Goal: Task Accomplishment & Management: Complete application form

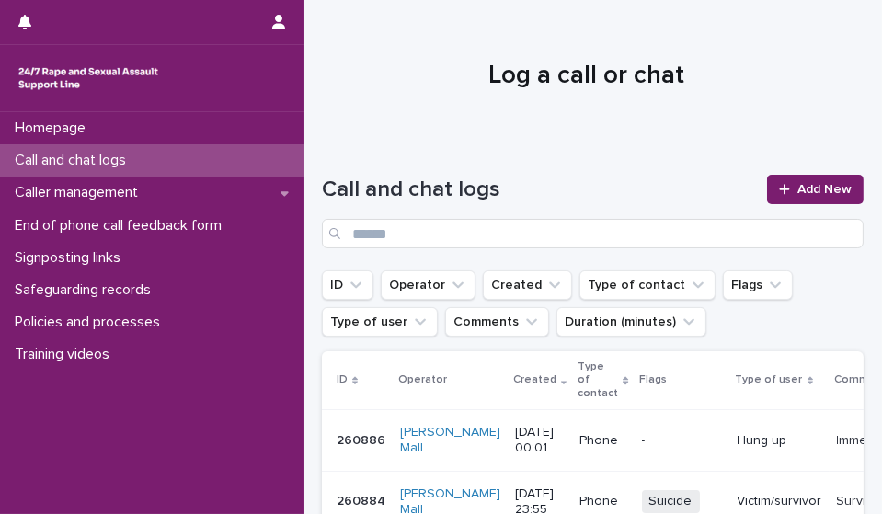
click at [141, 168] on p "Call and chat logs" at bounding box center [73, 160] width 133 height 17
click at [797, 186] on span "Add New" at bounding box center [824, 189] width 54 height 13
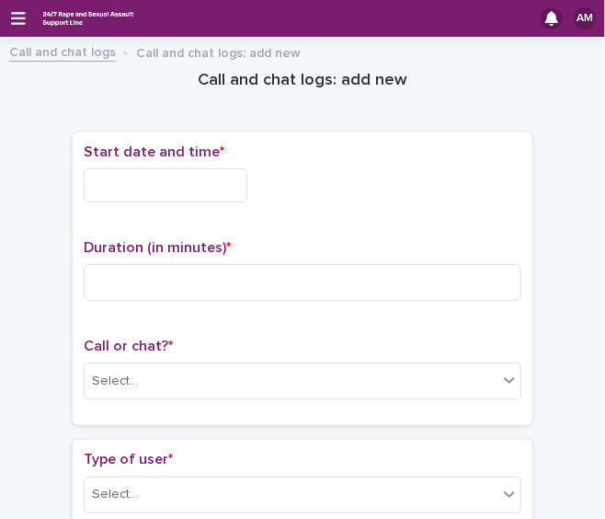
click at [220, 193] on input "text" at bounding box center [166, 185] width 164 height 34
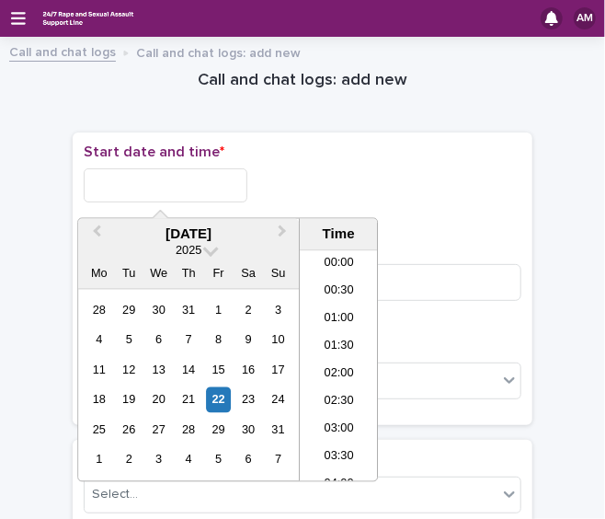
scroll to position [836, 0]
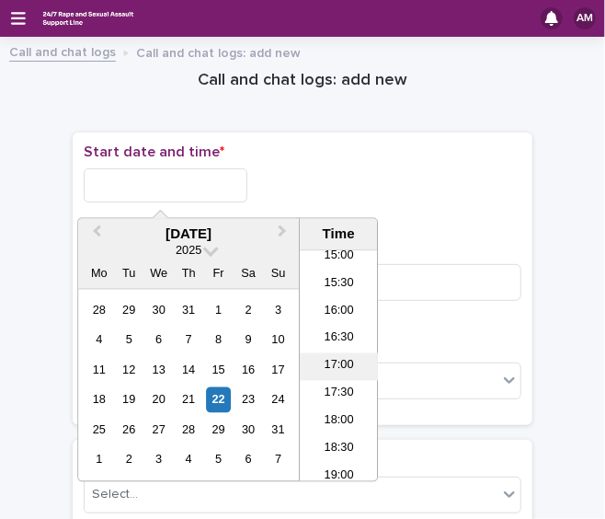
click at [331, 372] on li "17:00" at bounding box center [339, 367] width 78 height 28
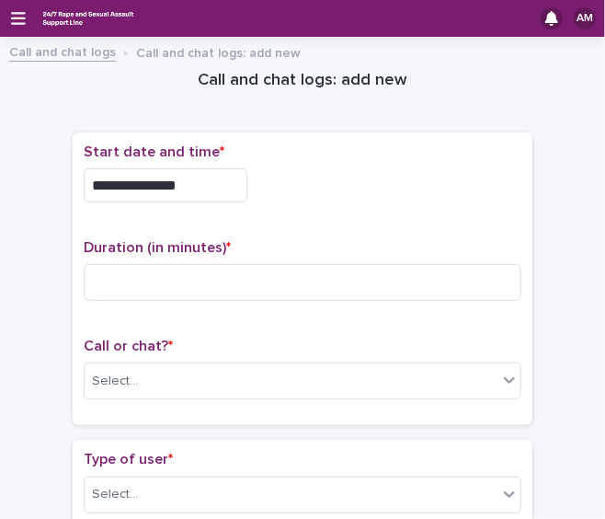
click at [221, 183] on input "**********" at bounding box center [166, 185] width 164 height 34
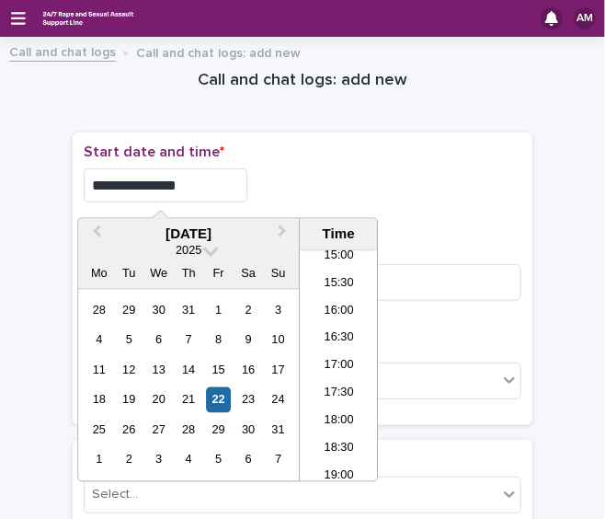
type input "**********"
click at [250, 183] on div "**********" at bounding box center [303, 185] width 438 height 34
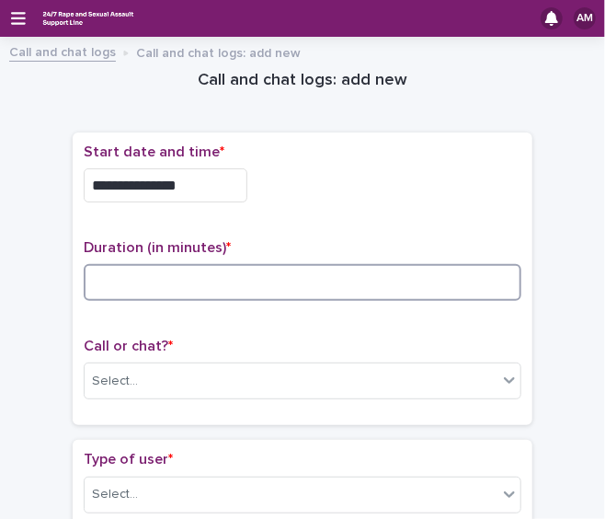
click at [161, 283] on input at bounding box center [303, 282] width 438 height 37
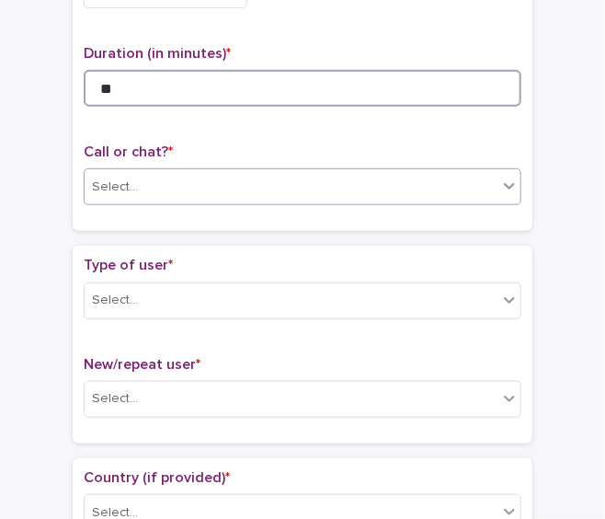
type input "**"
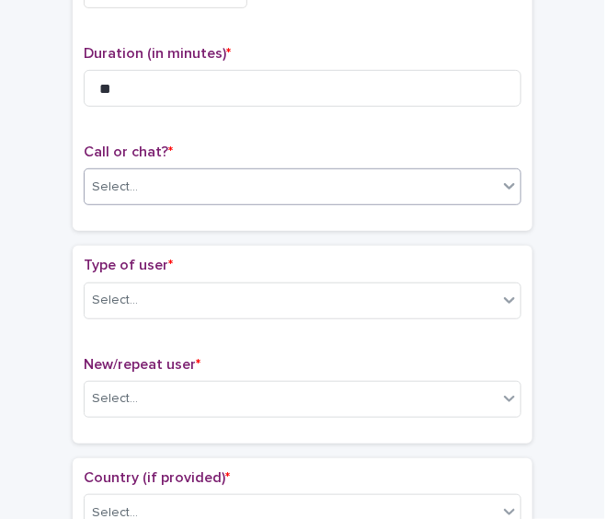
click at [368, 194] on div "Select..." at bounding box center [291, 187] width 413 height 30
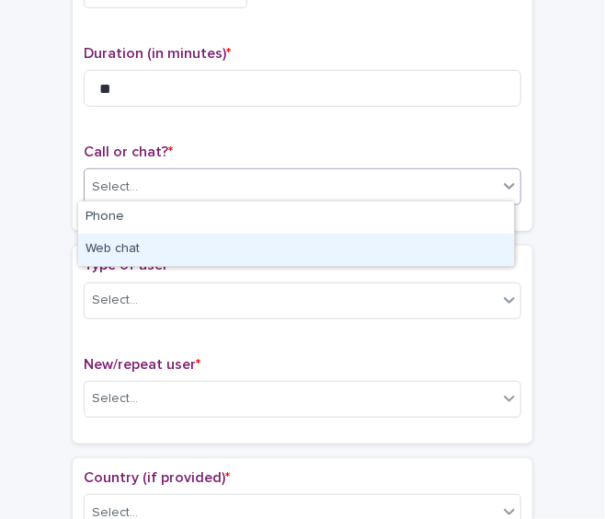
click at [330, 248] on div "Web chat" at bounding box center [296, 250] width 436 height 32
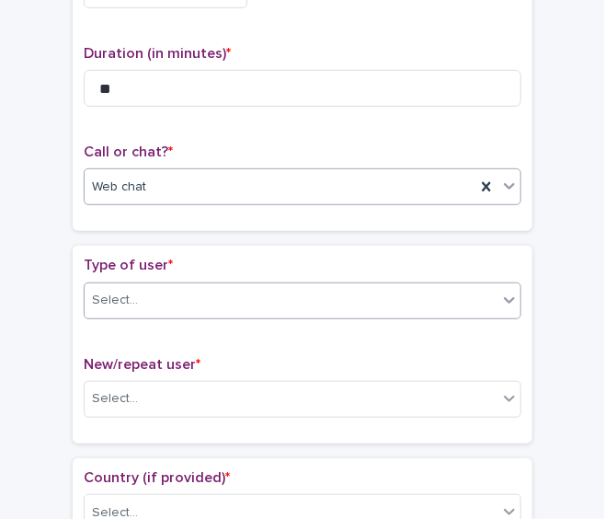
click at [299, 293] on div "Select..." at bounding box center [291, 300] width 413 height 30
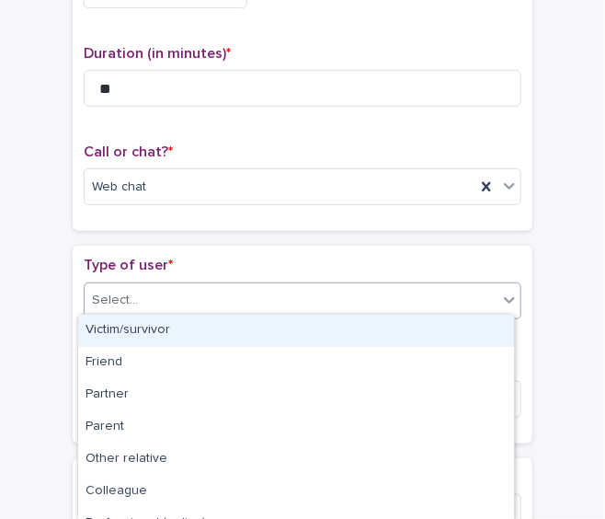
click at [270, 332] on div "Victim/survivor" at bounding box center [296, 331] width 436 height 32
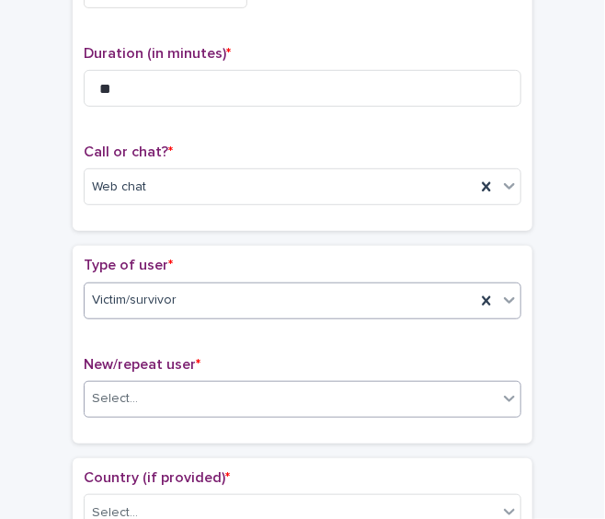
click at [254, 395] on div "Select..." at bounding box center [291, 398] width 413 height 30
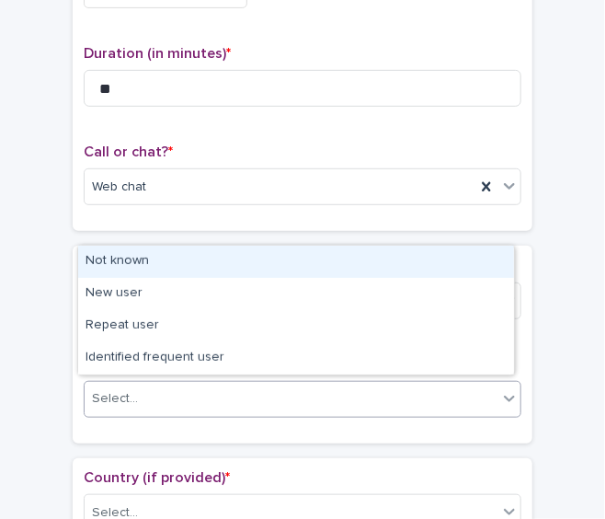
click at [236, 277] on div "Not known" at bounding box center [296, 262] width 436 height 32
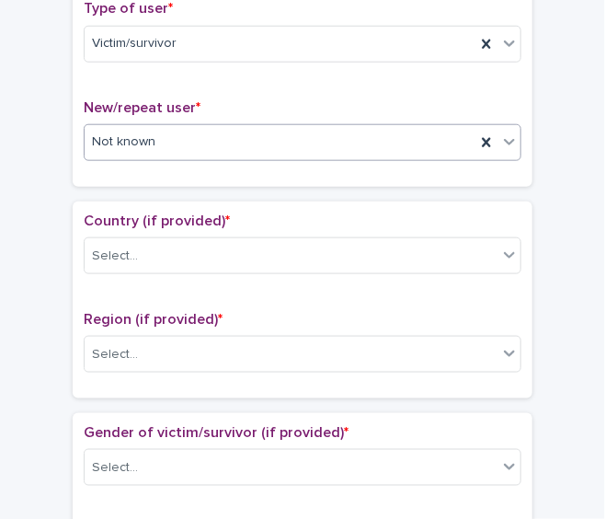
scroll to position [452, 0]
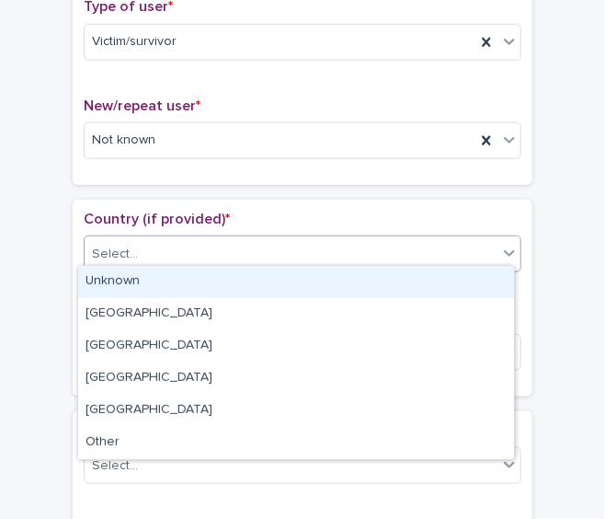
click at [401, 250] on div "Select..." at bounding box center [291, 254] width 413 height 30
click at [378, 269] on div "Unknown" at bounding box center [296, 282] width 436 height 32
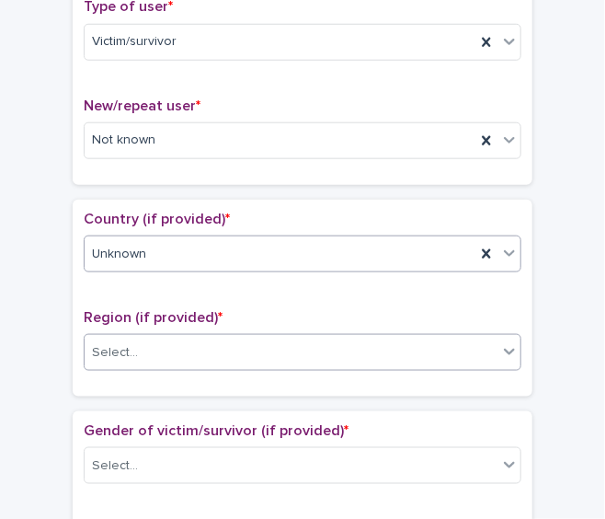
click at [339, 347] on div "Select..." at bounding box center [291, 353] width 413 height 30
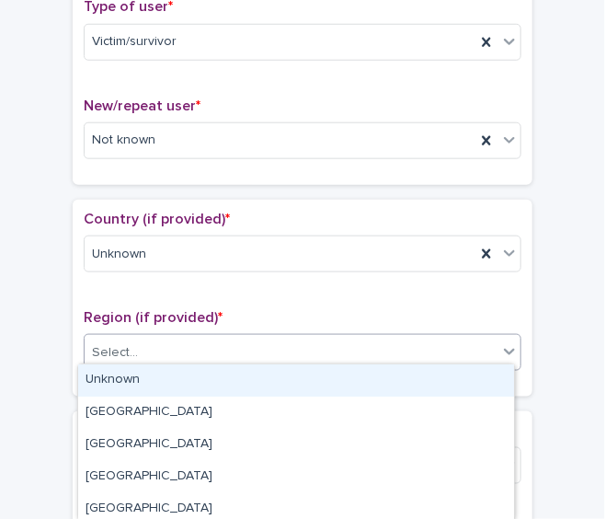
click at [308, 372] on div "Unknown" at bounding box center [296, 380] width 436 height 32
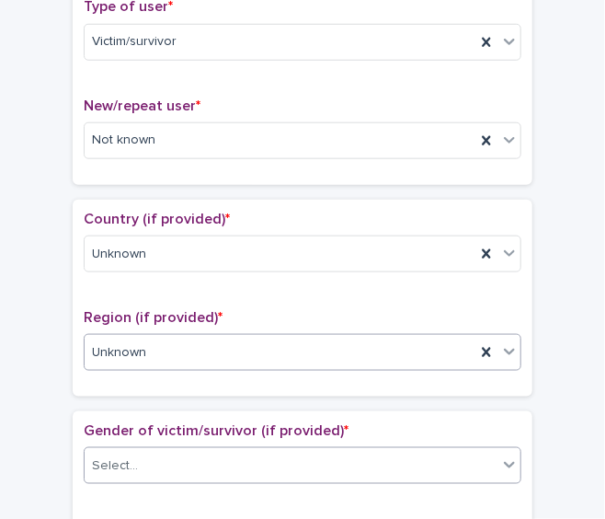
click at [270, 466] on div "Select..." at bounding box center [291, 466] width 413 height 30
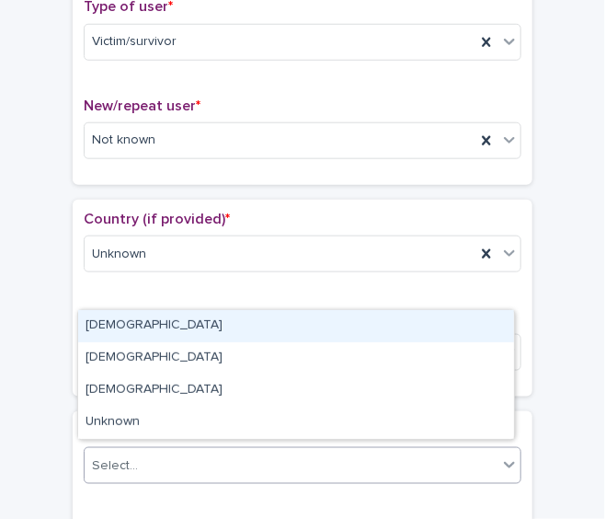
drag, startPoint x: 269, startPoint y: 456, endPoint x: 238, endPoint y: 328, distance: 131.6
click at [238, 328] on div "[DEMOGRAPHIC_DATA]" at bounding box center [296, 326] width 436 height 32
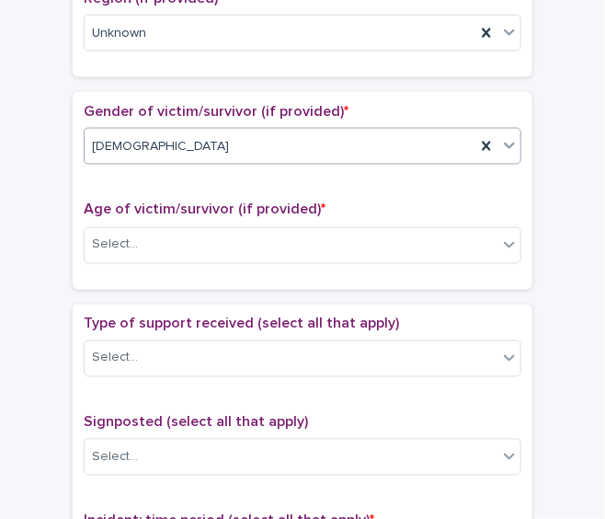
scroll to position [785, 0]
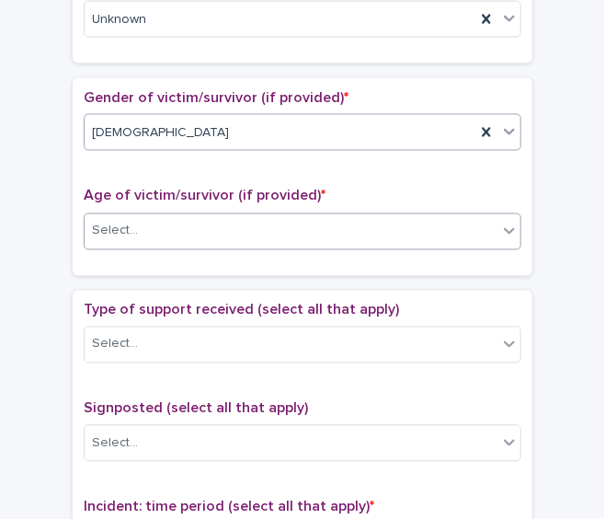
click at [384, 229] on div "Select..." at bounding box center [291, 231] width 413 height 30
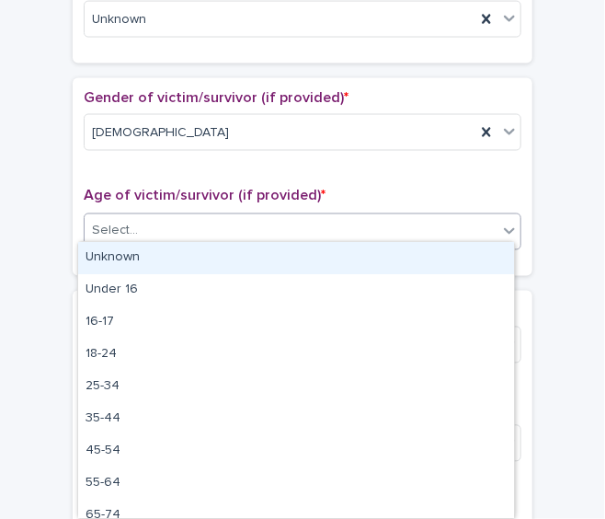
click at [356, 260] on div "Unknown" at bounding box center [296, 258] width 436 height 32
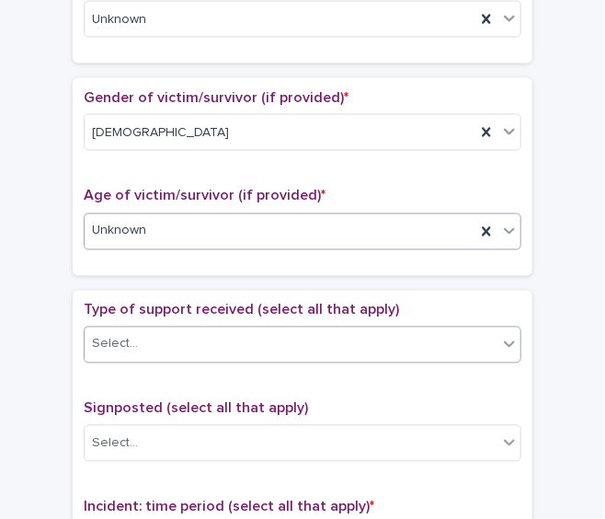
click at [310, 342] on div "Select..." at bounding box center [291, 344] width 413 height 30
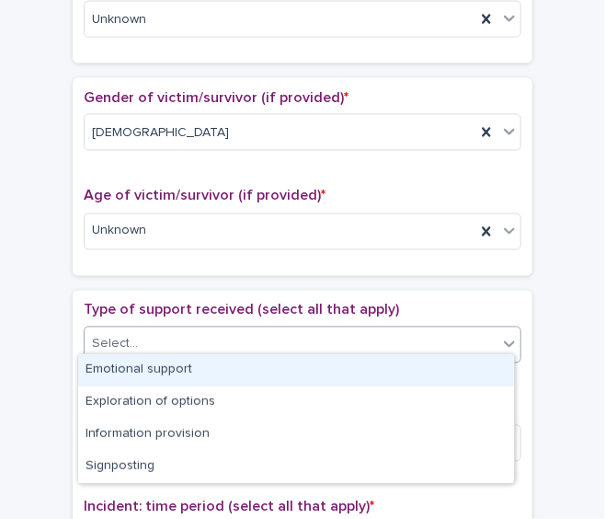
click at [270, 362] on div "Emotional support" at bounding box center [296, 370] width 436 height 32
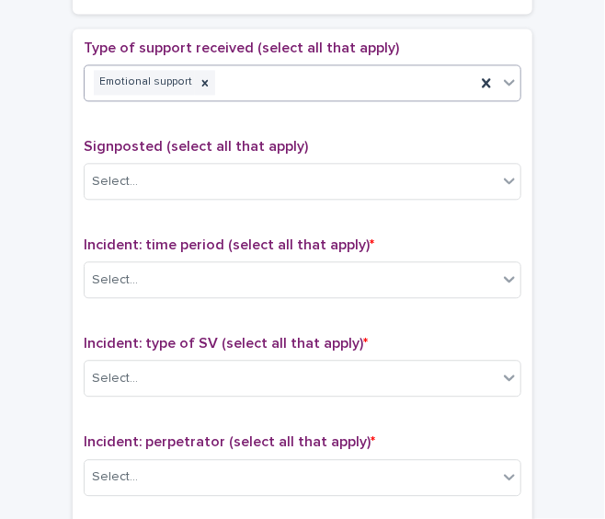
scroll to position [1052, 0]
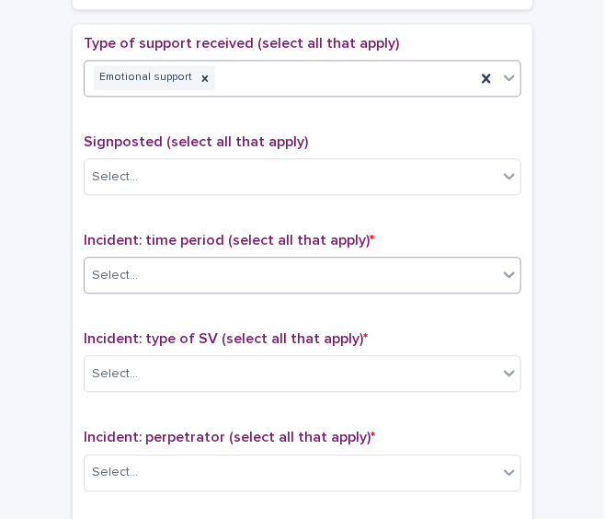
click at [465, 278] on div "Select..." at bounding box center [291, 275] width 413 height 30
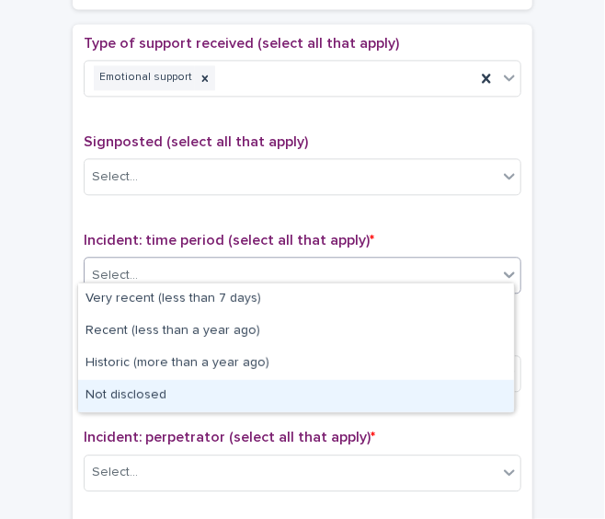
click at [283, 384] on div "Not disclosed" at bounding box center [296, 396] width 436 height 32
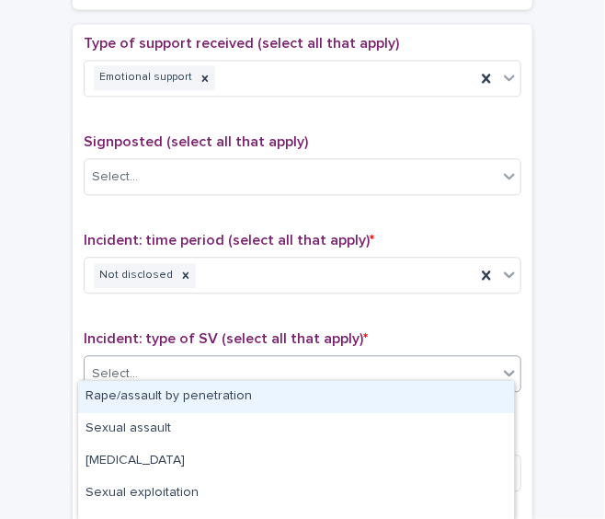
click at [274, 355] on div "Select..." at bounding box center [303, 373] width 438 height 37
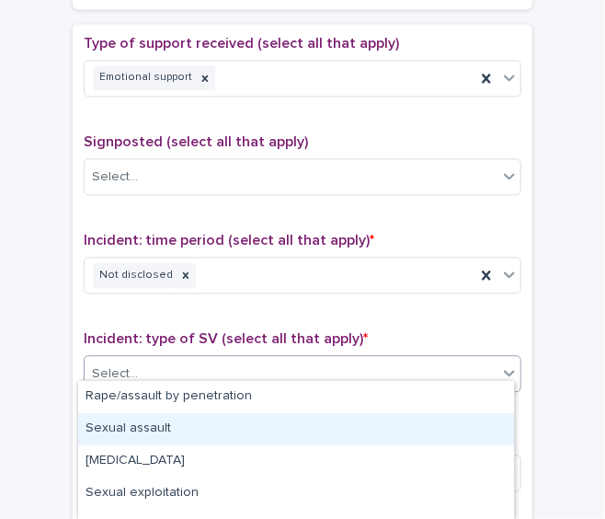
click at [225, 422] on div "Sexual assault" at bounding box center [296, 429] width 436 height 32
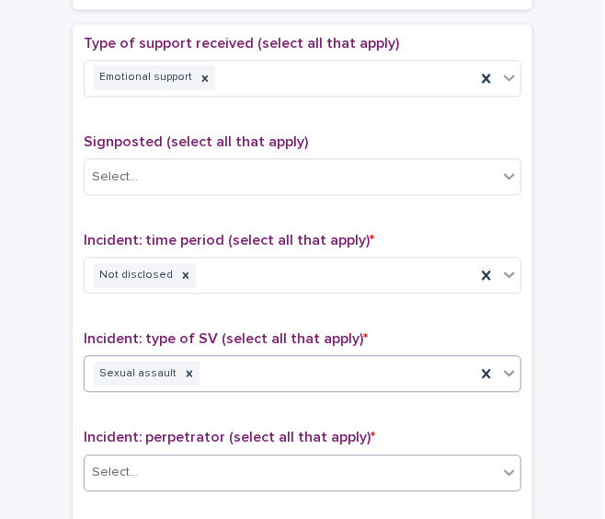
click at [233, 457] on div "Select..." at bounding box center [291, 472] width 413 height 30
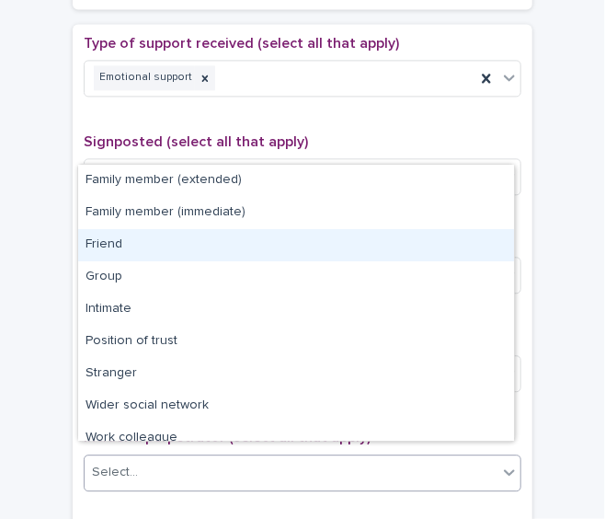
click at [220, 258] on div "Friend" at bounding box center [296, 245] width 436 height 32
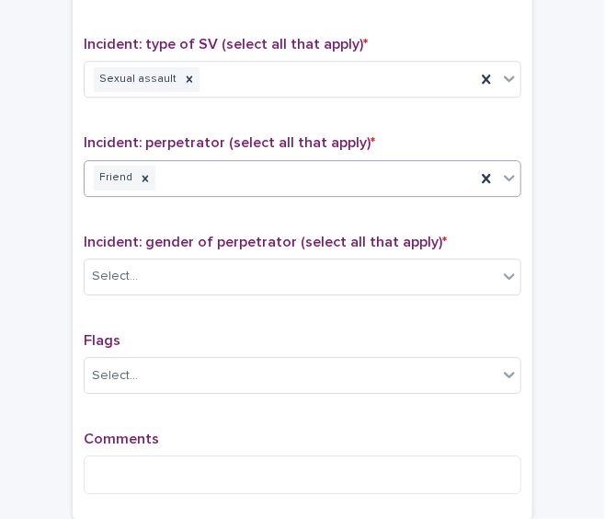
scroll to position [1351, 0]
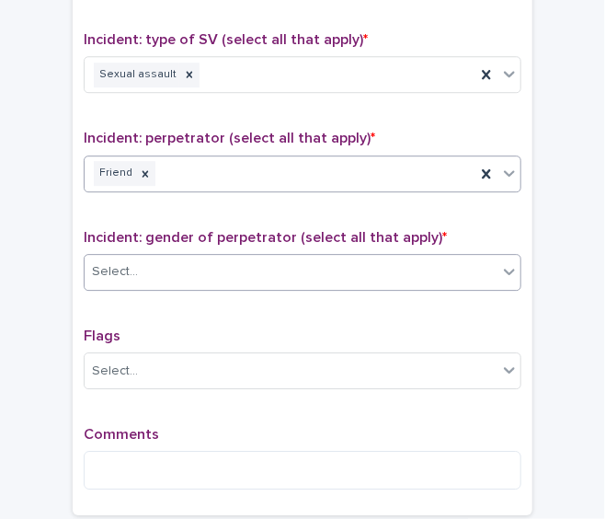
click at [361, 259] on div "Select..." at bounding box center [291, 272] width 413 height 30
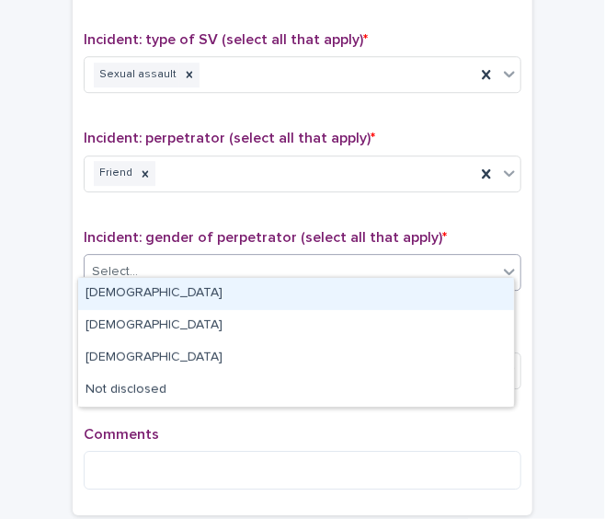
click at [329, 288] on div "[DEMOGRAPHIC_DATA]" at bounding box center [296, 294] width 436 height 32
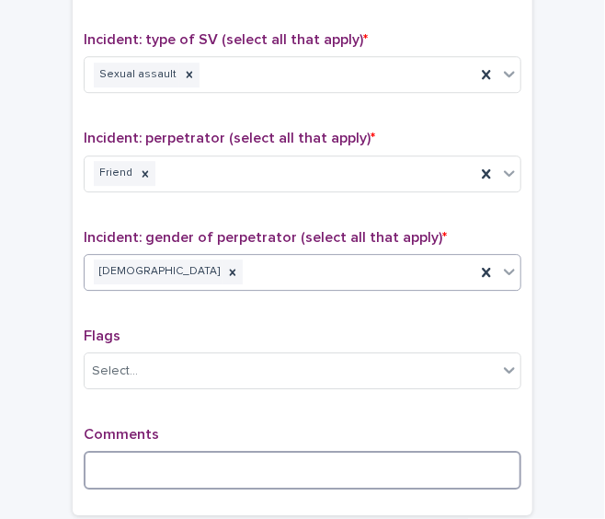
click at [215, 451] on textarea at bounding box center [303, 470] width 438 height 39
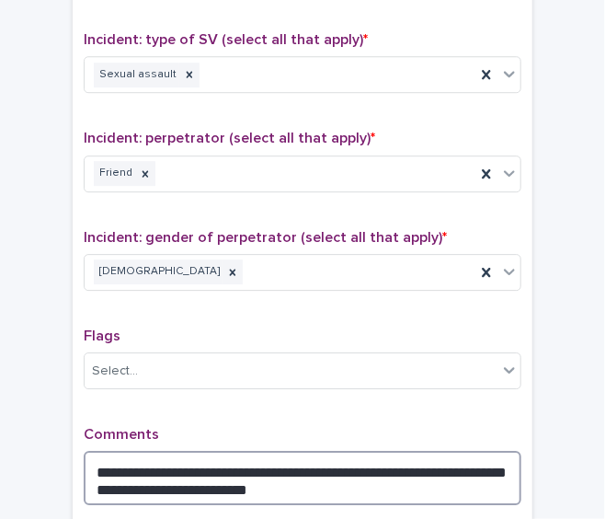
scroll to position [1538, 0]
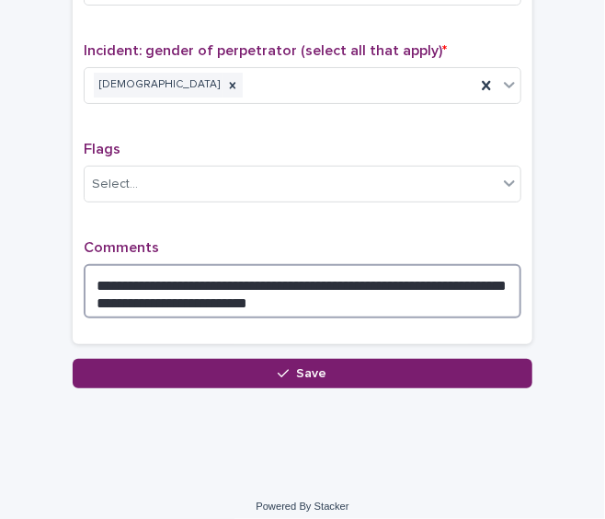
type textarea "**********"
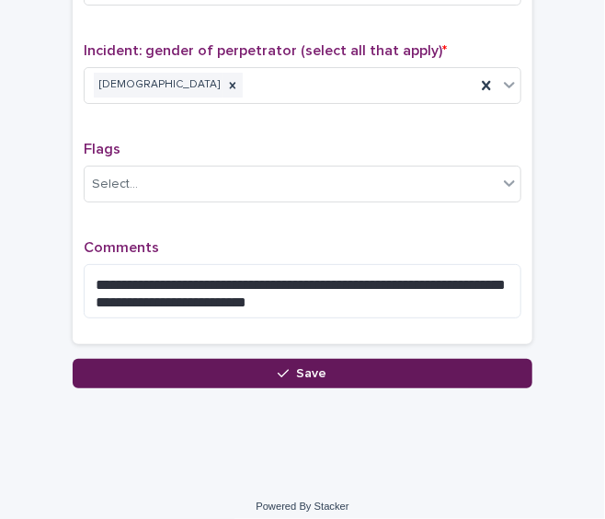
click at [430, 360] on button "Save" at bounding box center [303, 373] width 460 height 29
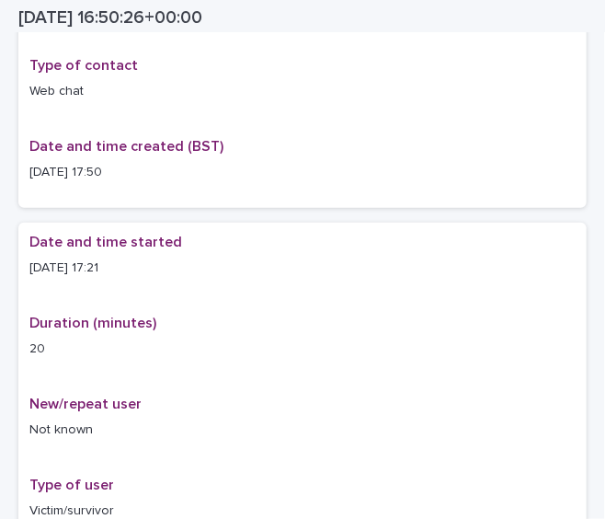
scroll to position [11, 0]
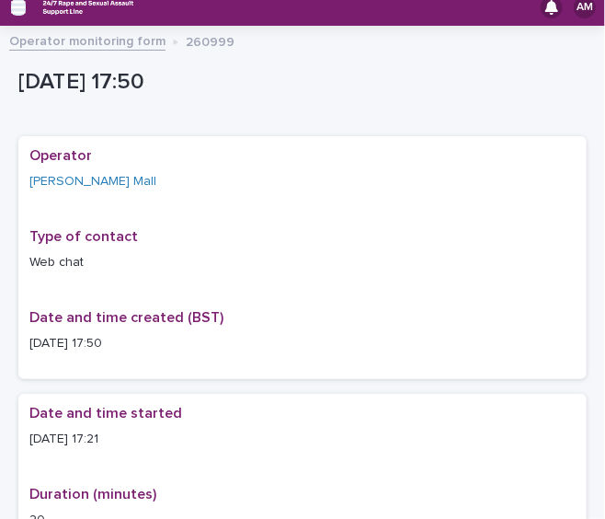
click at [24, 13] on icon "button" at bounding box center [18, 7] width 15 height 17
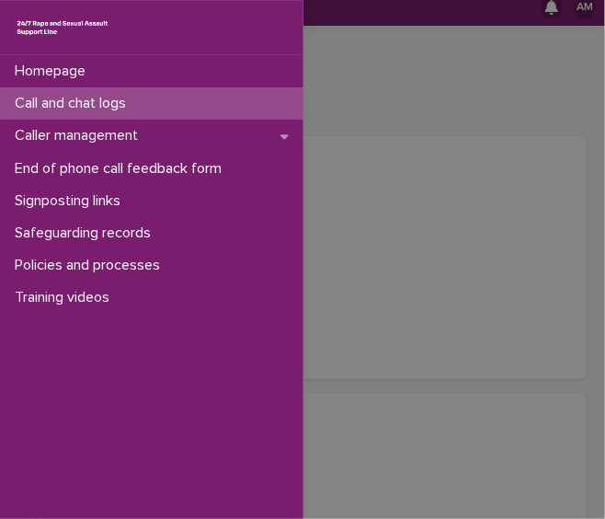
click at [92, 115] on div "Call and chat logs" at bounding box center [151, 103] width 303 height 32
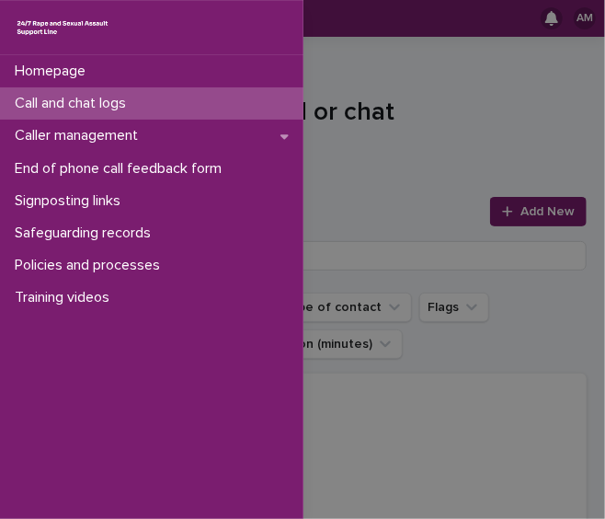
click at [506, 214] on div "Homepage Call and chat logs Caller management End of phone call feedback form S…" at bounding box center [302, 259] width 605 height 519
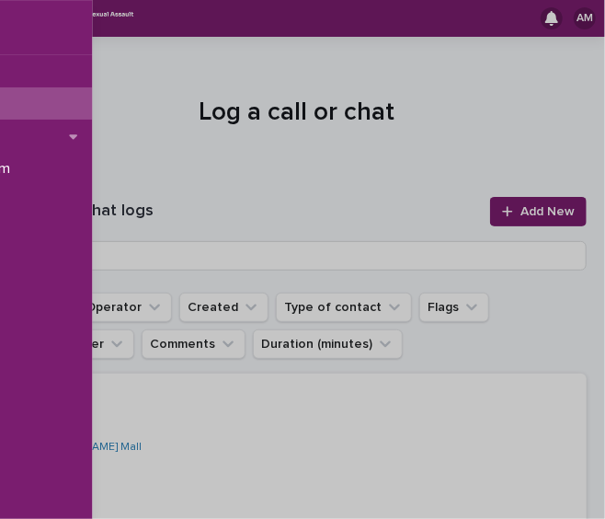
click at [506, 214] on div at bounding box center [511, 211] width 18 height 13
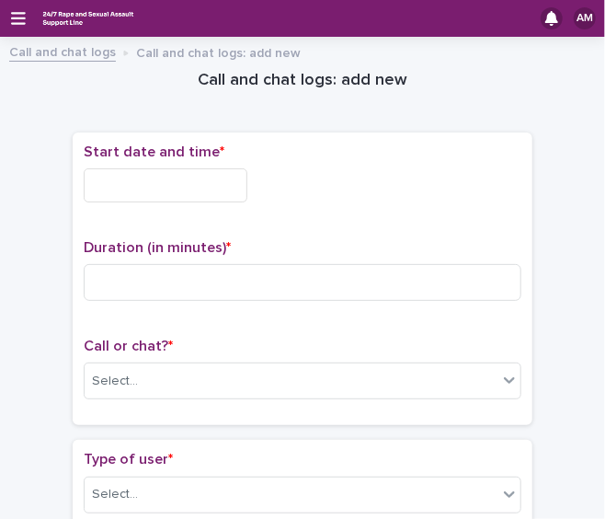
click at [204, 188] on input "text" at bounding box center [166, 185] width 164 height 34
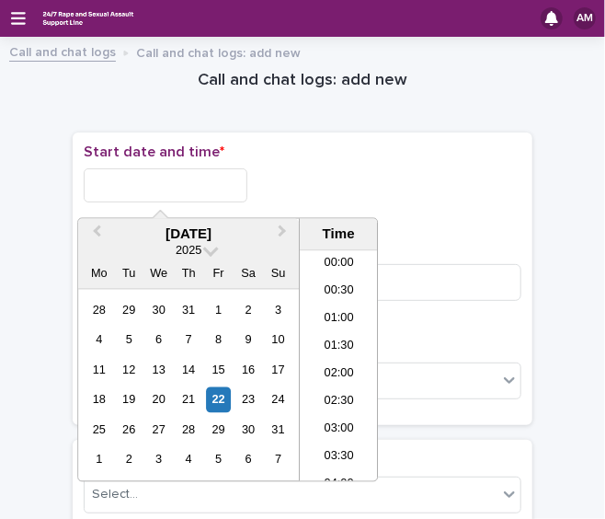
scroll to position [864, 0]
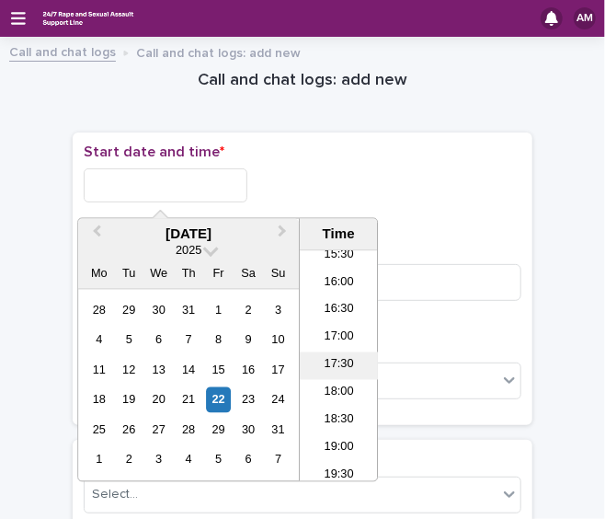
click at [330, 358] on li "17:30" at bounding box center [339, 366] width 78 height 28
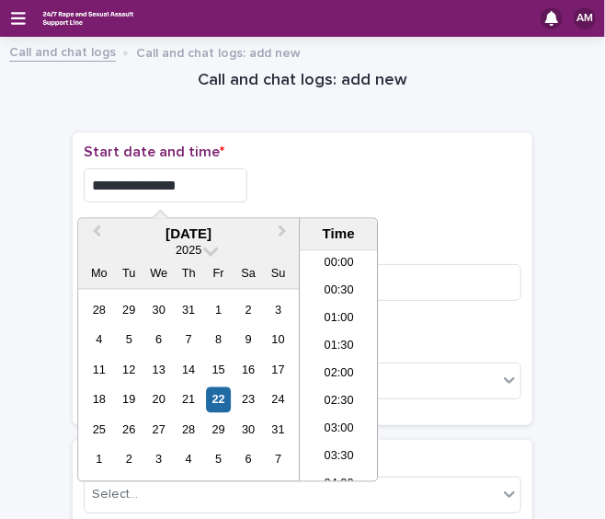
click at [207, 177] on input "**********" at bounding box center [166, 185] width 164 height 34
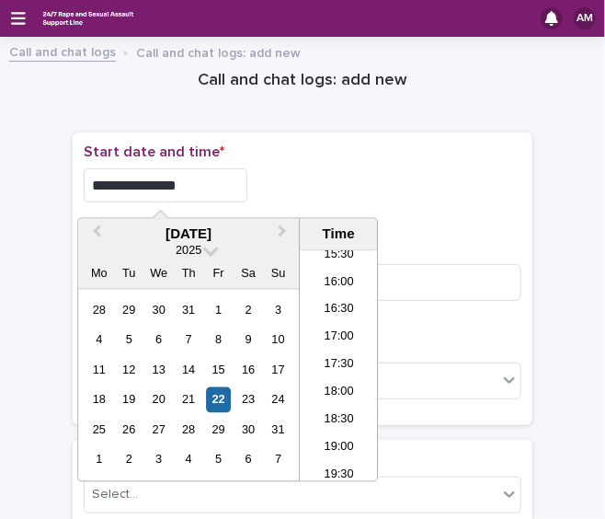
click at [424, 148] on p "Start date and time *" at bounding box center [303, 151] width 438 height 17
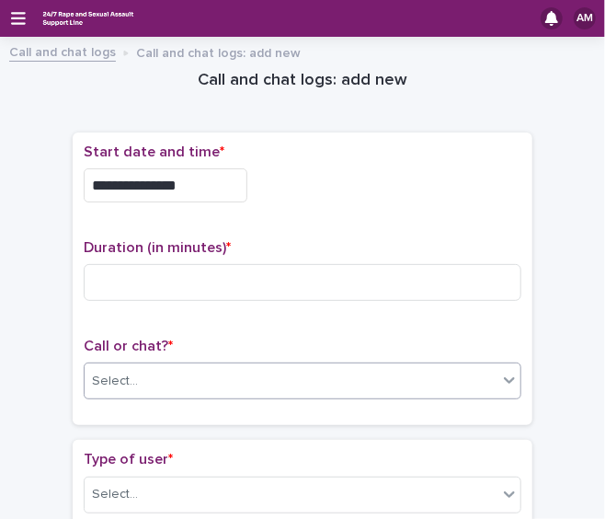
click at [199, 362] on div "Select..." at bounding box center [303, 380] width 438 height 37
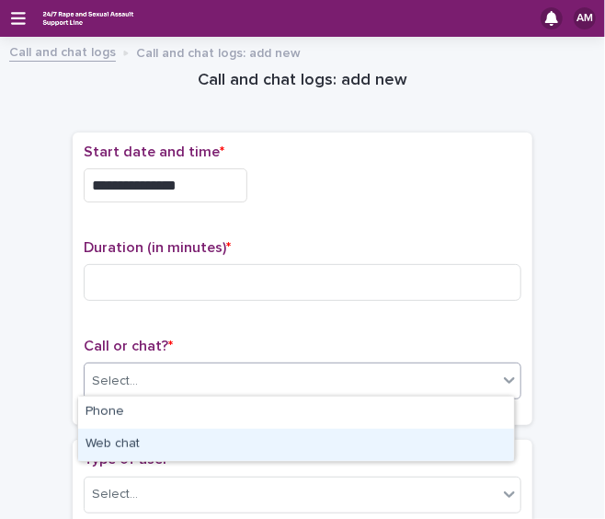
click at [175, 441] on div "Web chat" at bounding box center [296, 445] width 436 height 32
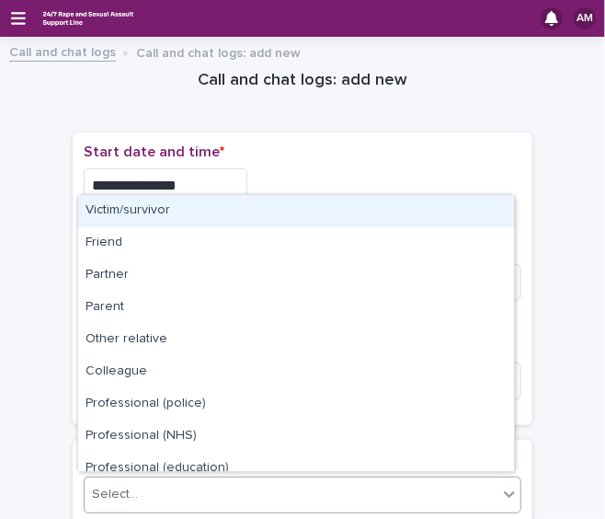
click at [190, 486] on div "Select..." at bounding box center [291, 494] width 413 height 30
click at [166, 209] on div "Victim/survivor" at bounding box center [296, 211] width 436 height 32
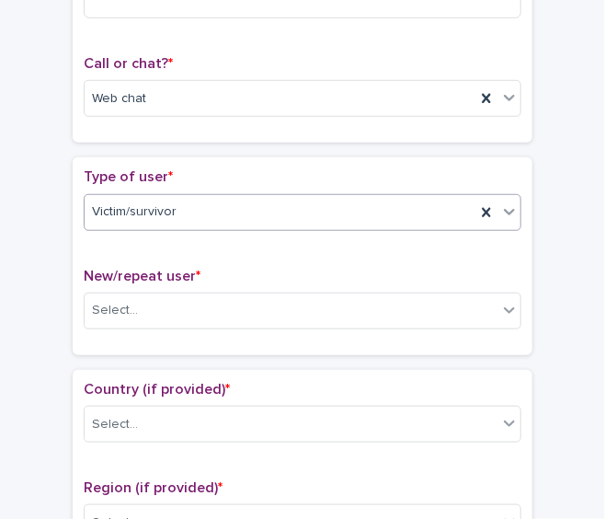
scroll to position [287, 0]
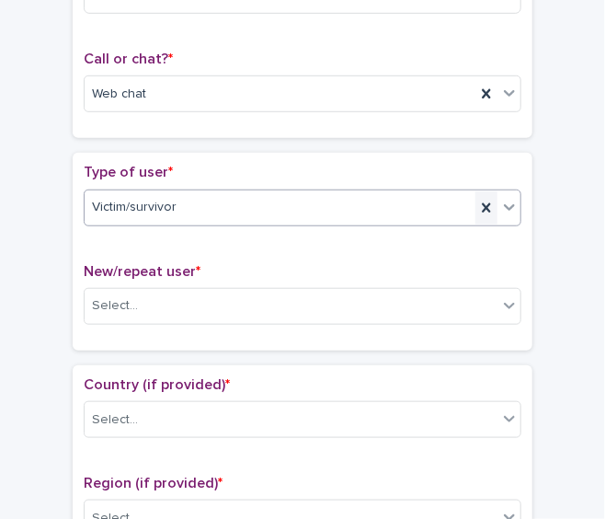
click at [484, 200] on icon at bounding box center [486, 208] width 18 height 18
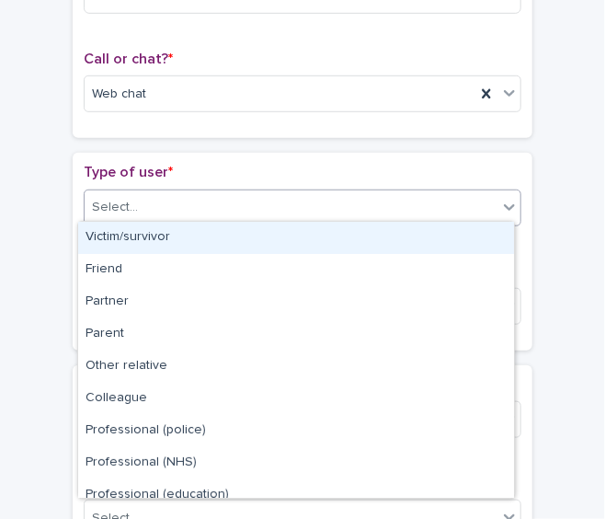
click at [484, 200] on div "Select..." at bounding box center [291, 207] width 413 height 30
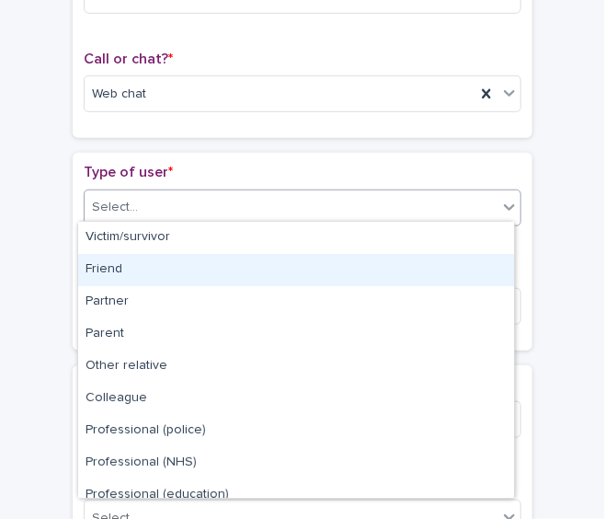
click at [375, 257] on div "Friend" at bounding box center [296, 270] width 436 height 32
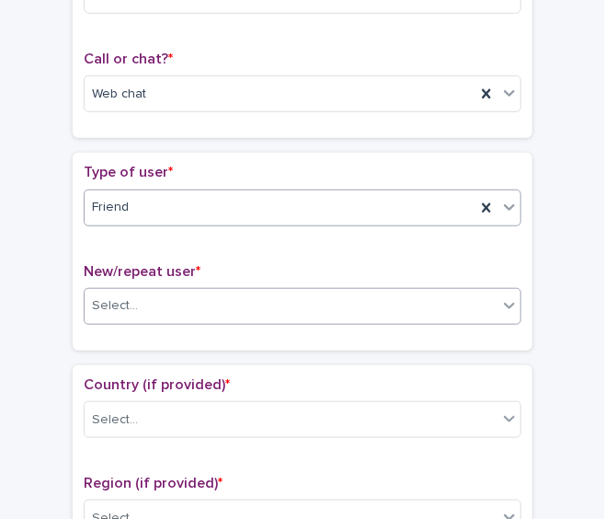
click at [368, 314] on div "Select..." at bounding box center [291, 306] width 413 height 30
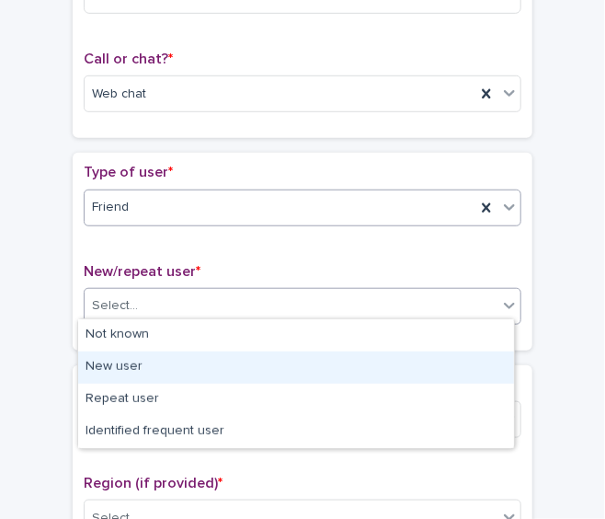
click at [349, 368] on div "New user" at bounding box center [296, 367] width 436 height 32
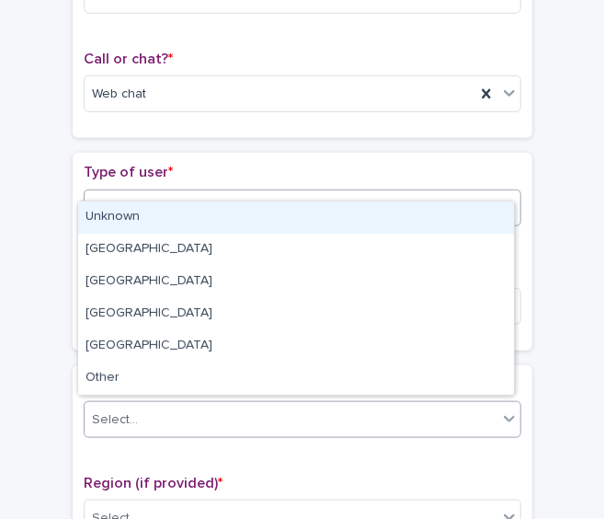
click at [349, 408] on div "Select..." at bounding box center [291, 420] width 413 height 30
click at [292, 229] on div "Unknown" at bounding box center [296, 217] width 436 height 32
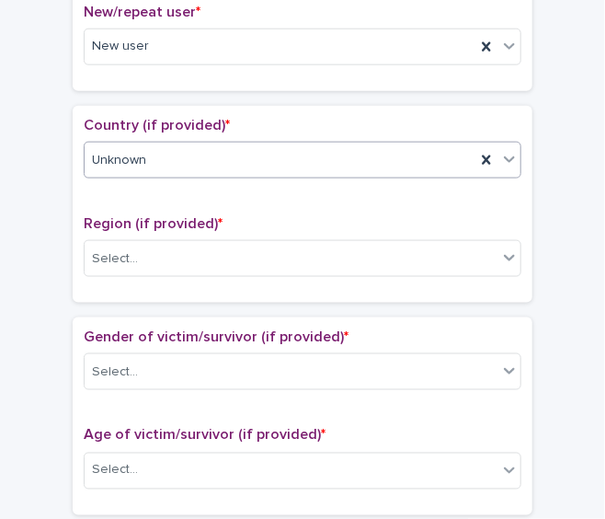
scroll to position [554, 0]
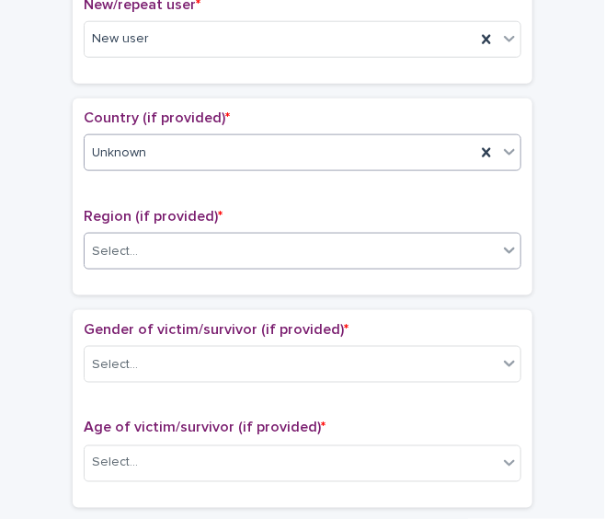
click at [333, 250] on div "Select..." at bounding box center [291, 251] width 413 height 30
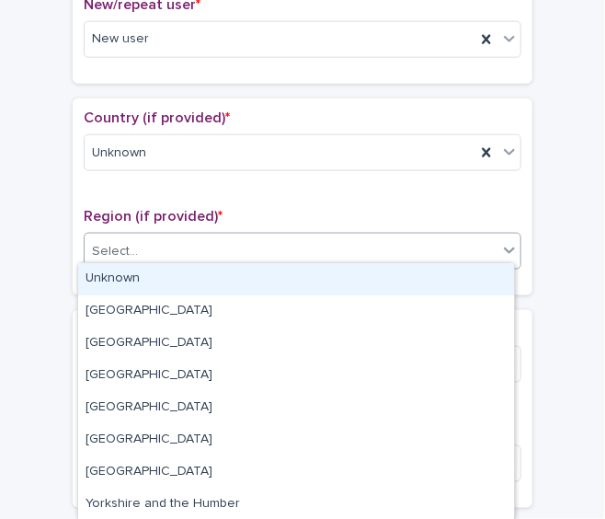
click at [323, 280] on div "Unknown" at bounding box center [296, 279] width 436 height 32
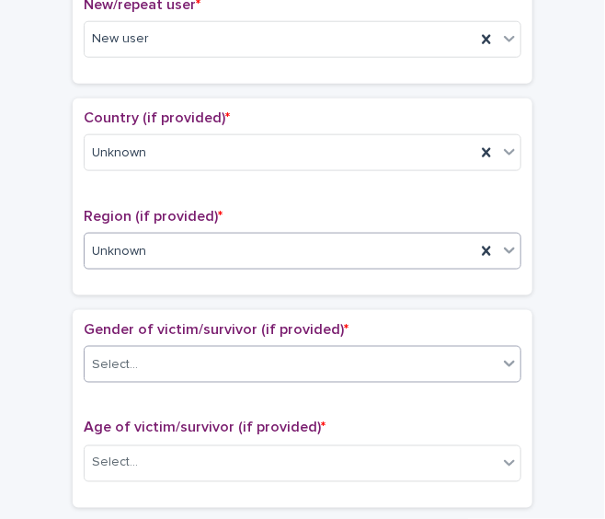
click at [299, 366] on div "Select..." at bounding box center [291, 364] width 413 height 30
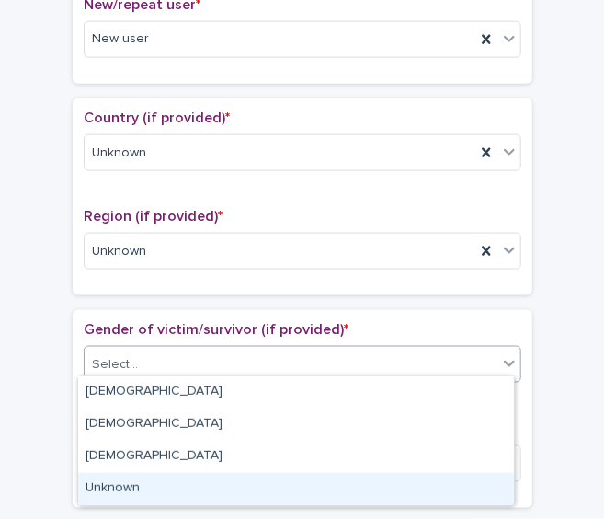
click at [230, 481] on div "Unknown" at bounding box center [296, 489] width 436 height 32
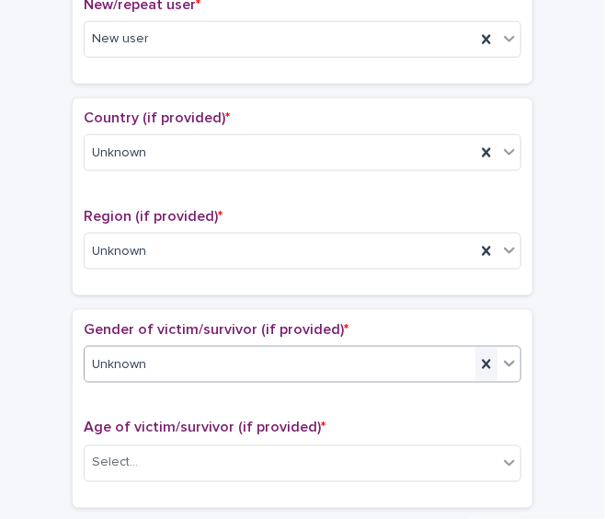
click at [483, 360] on icon at bounding box center [486, 364] width 8 height 9
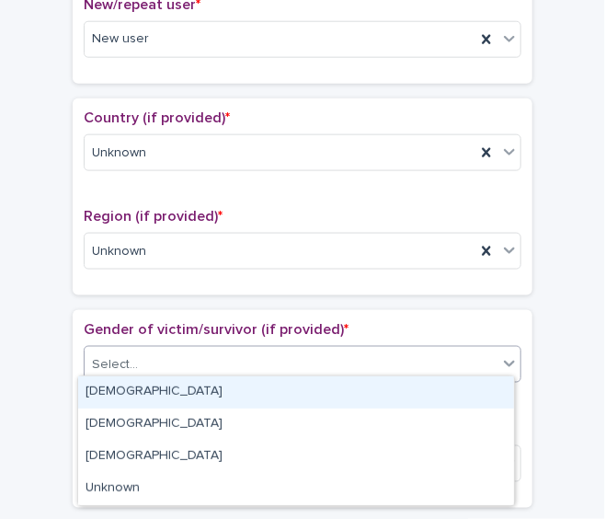
click at [483, 353] on div "Select..." at bounding box center [291, 364] width 413 height 30
click at [437, 387] on div "[DEMOGRAPHIC_DATA]" at bounding box center [296, 392] width 436 height 32
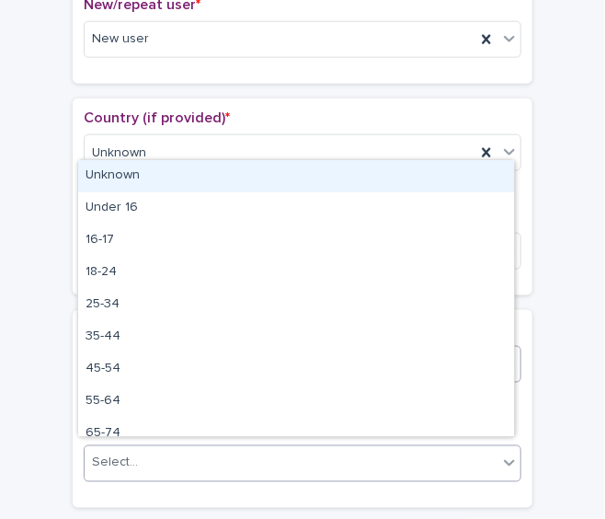
click at [398, 467] on div "Select..." at bounding box center [291, 463] width 413 height 30
click at [326, 180] on div "Unknown" at bounding box center [296, 176] width 436 height 32
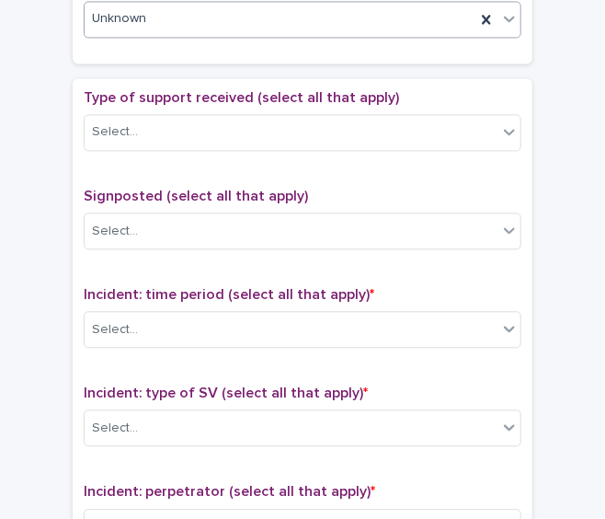
scroll to position [1002, 0]
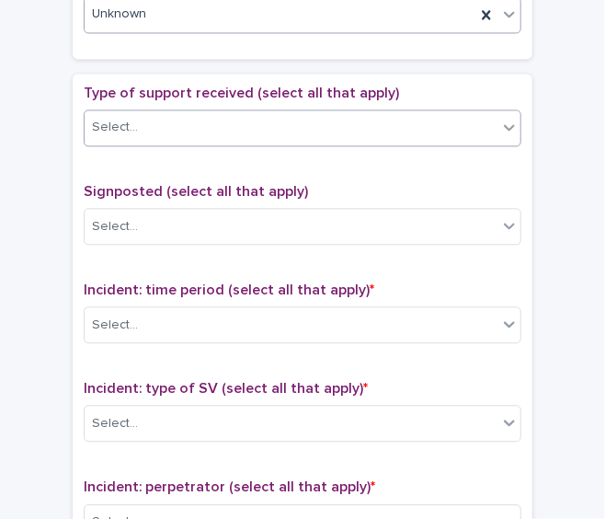
click at [332, 127] on div "Select..." at bounding box center [291, 127] width 413 height 30
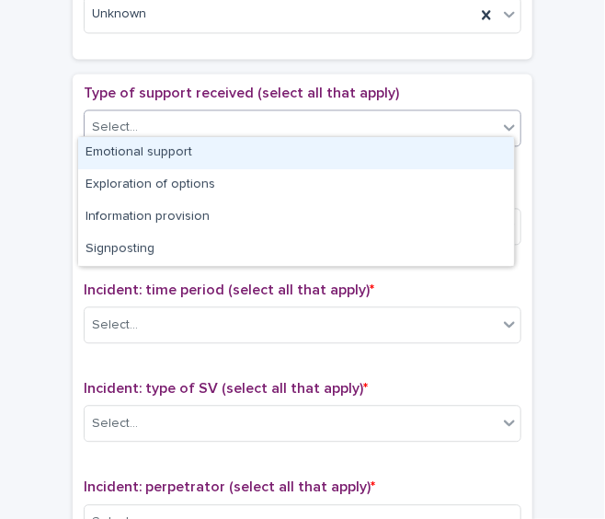
click at [317, 145] on div "Emotional support" at bounding box center [296, 153] width 436 height 32
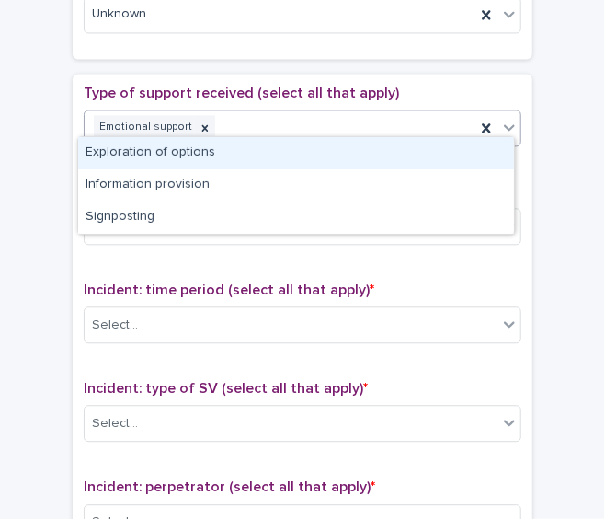
click at [359, 117] on div "Emotional support" at bounding box center [280, 127] width 391 height 32
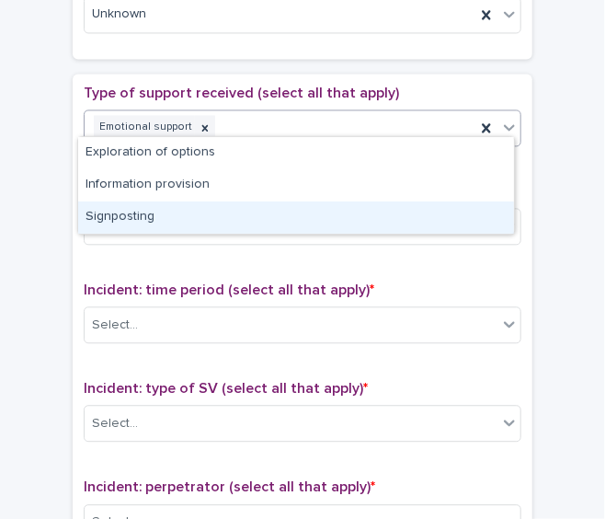
click at [309, 209] on div "Signposting" at bounding box center [296, 217] width 436 height 32
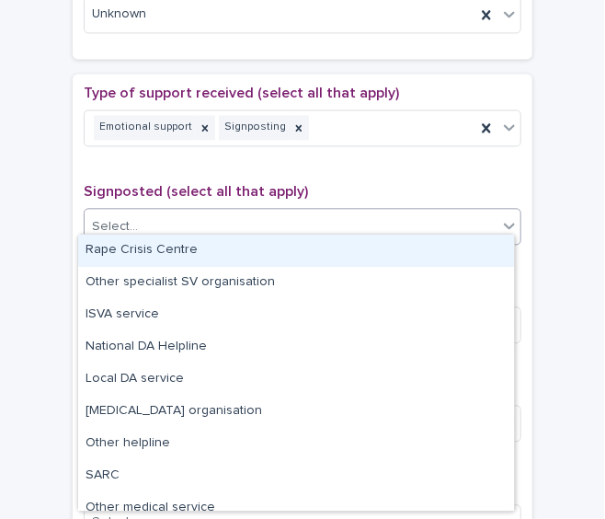
click at [309, 212] on div "Select..." at bounding box center [291, 227] width 413 height 30
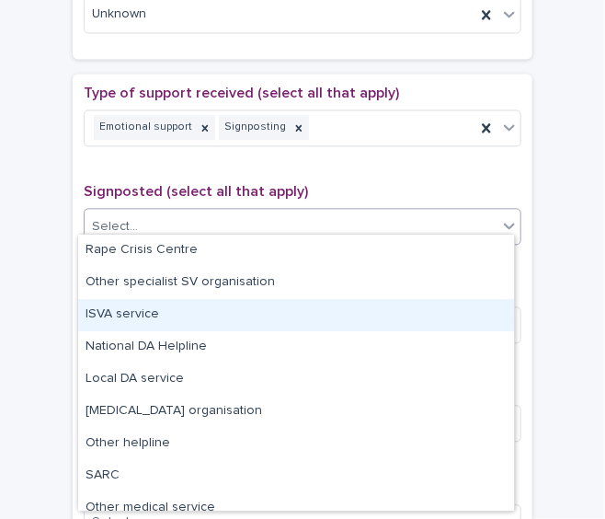
click at [248, 316] on div "ISVA service" at bounding box center [296, 315] width 436 height 32
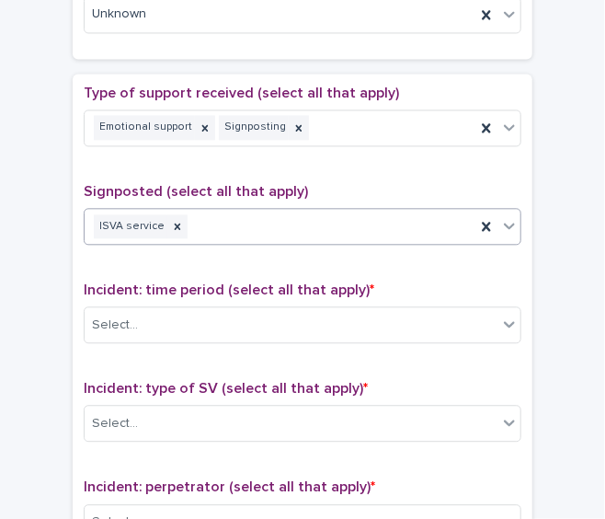
click at [274, 233] on div "ISVA service" at bounding box center [303, 226] width 438 height 37
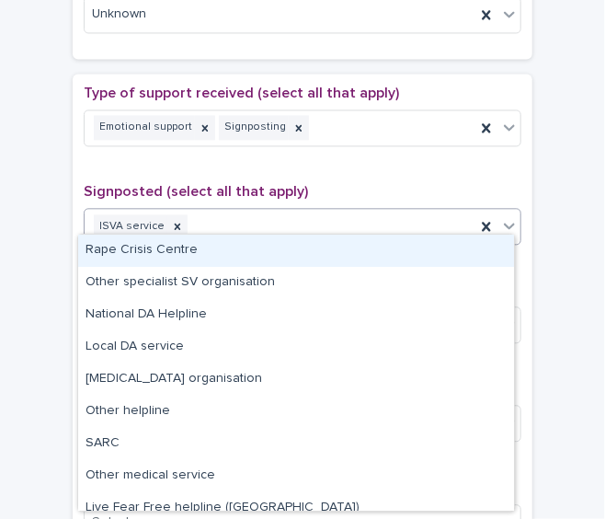
click at [255, 256] on div "Rape Crisis Centre" at bounding box center [296, 251] width 436 height 32
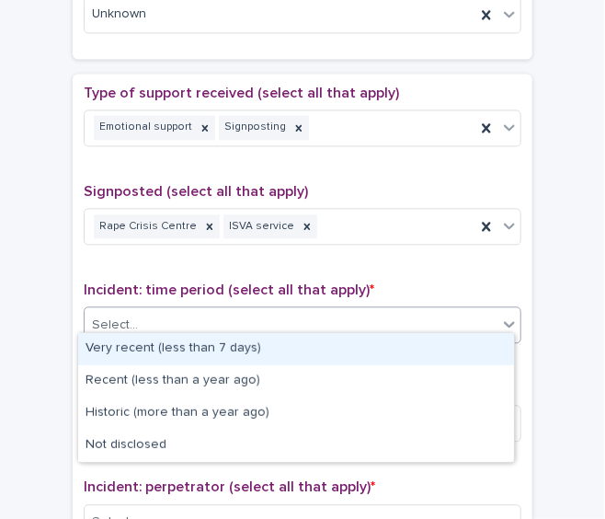
click at [258, 310] on div "Select..." at bounding box center [291, 325] width 413 height 30
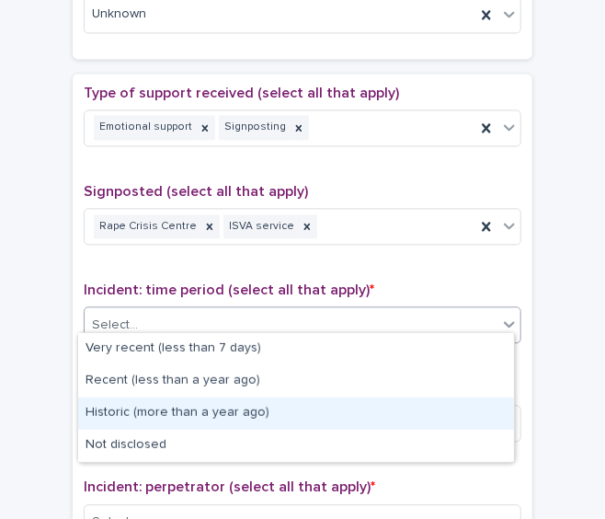
click at [168, 416] on div "Historic (more than a year ago)" at bounding box center [296, 413] width 436 height 32
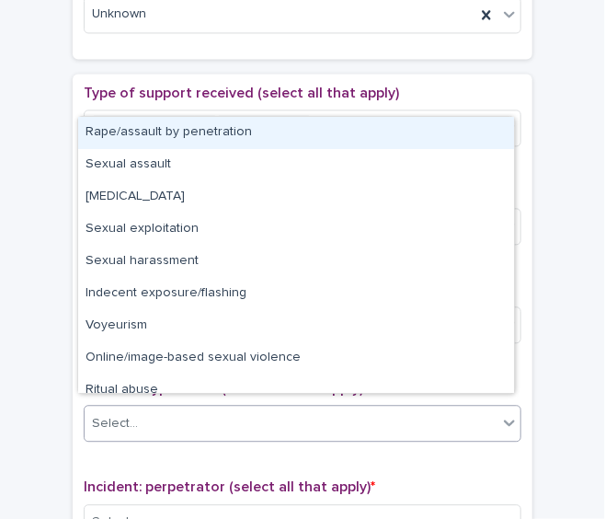
click at [192, 418] on div "Select..." at bounding box center [291, 423] width 413 height 30
click at [177, 135] on div "Rape/assault by penetration" at bounding box center [296, 133] width 436 height 32
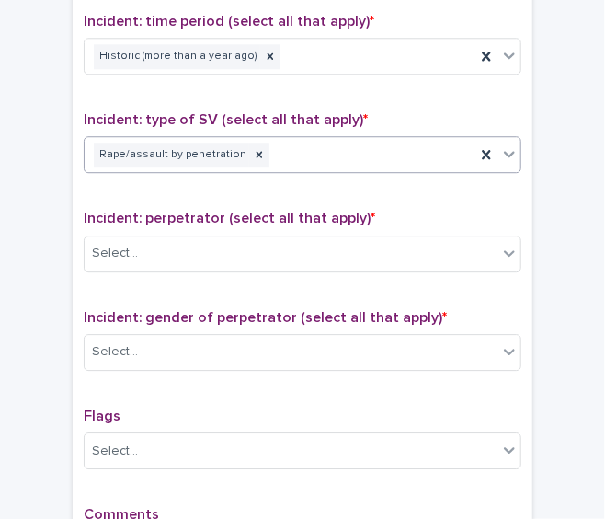
scroll to position [1328, 0]
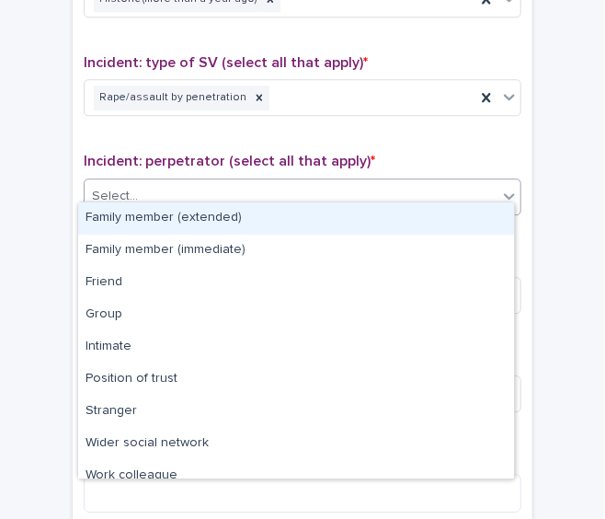
click at [352, 184] on div "Select..." at bounding box center [291, 196] width 413 height 30
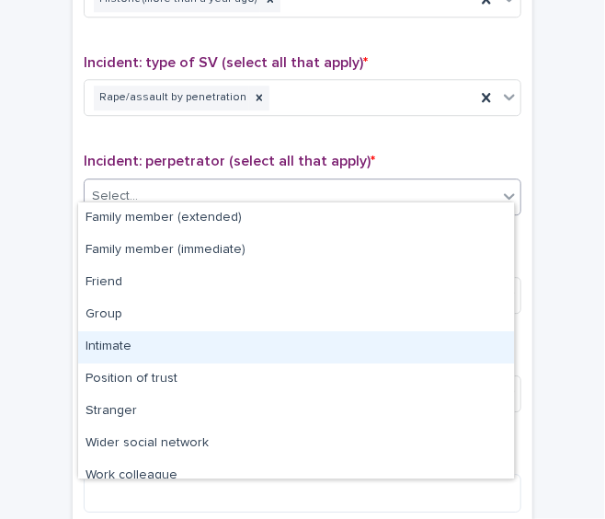
click at [278, 338] on div "Intimate" at bounding box center [296, 347] width 436 height 32
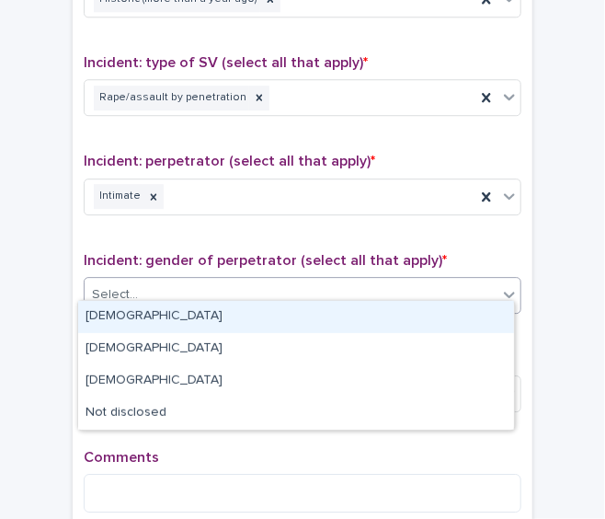
click at [269, 295] on div "Select..." at bounding box center [291, 295] width 413 height 30
click at [255, 323] on div "[DEMOGRAPHIC_DATA]" at bounding box center [296, 317] width 436 height 32
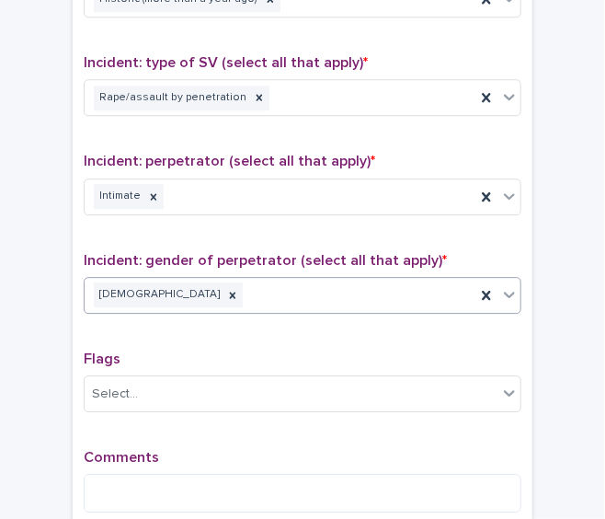
scroll to position [0, 0]
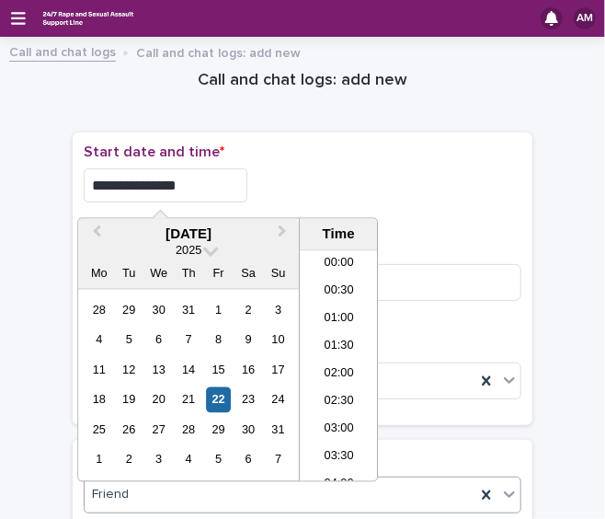
click at [196, 186] on input "**********" at bounding box center [166, 185] width 164 height 34
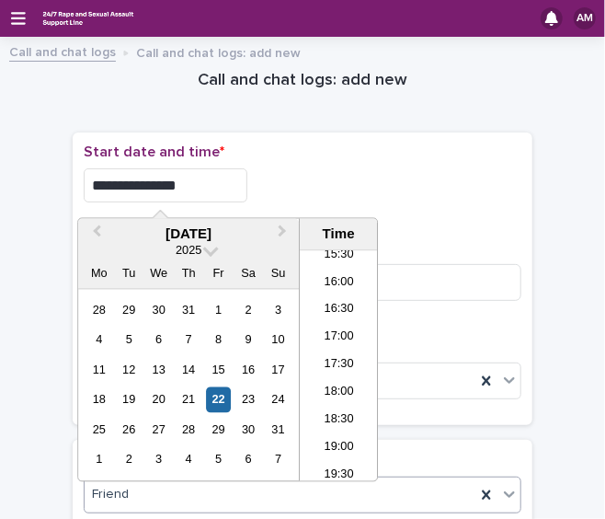
type input "**********"
click at [344, 168] on div "**********" at bounding box center [303, 185] width 438 height 34
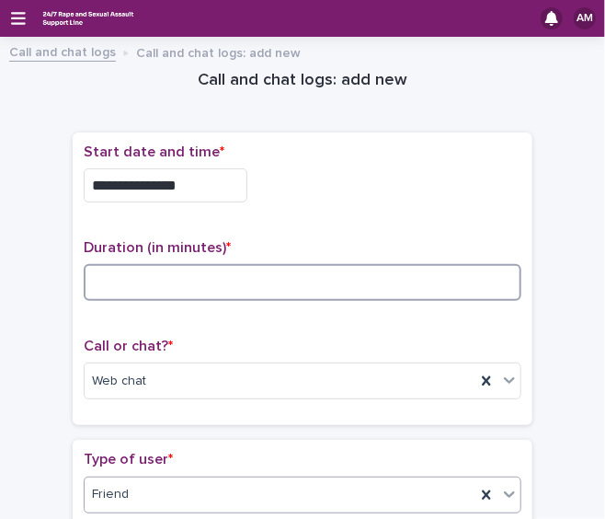
click at [110, 281] on input at bounding box center [303, 282] width 438 height 37
type input "**"
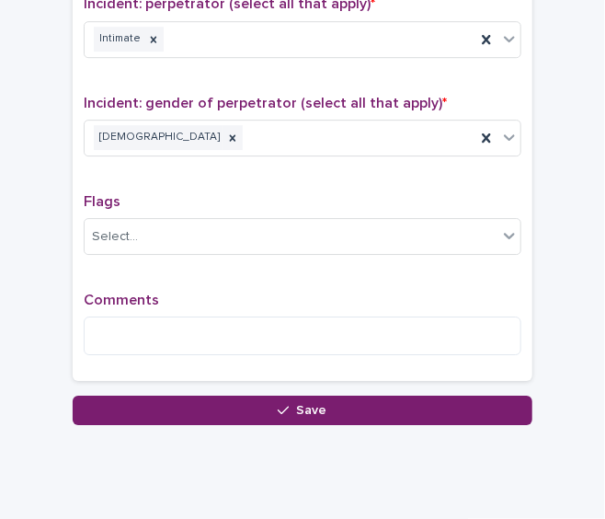
scroll to position [1478, 0]
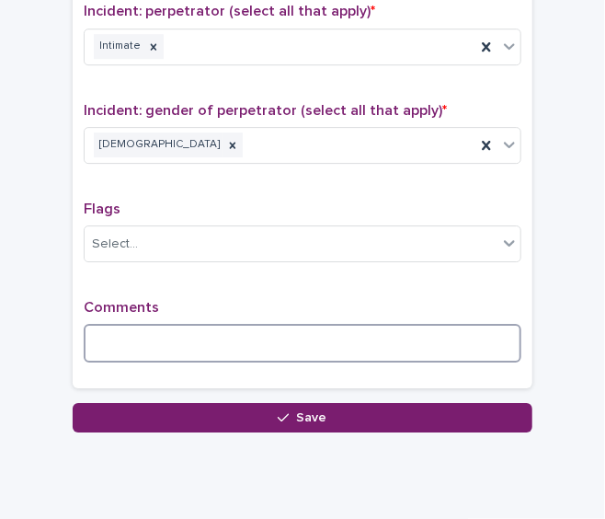
click at [284, 326] on textarea at bounding box center [303, 343] width 438 height 39
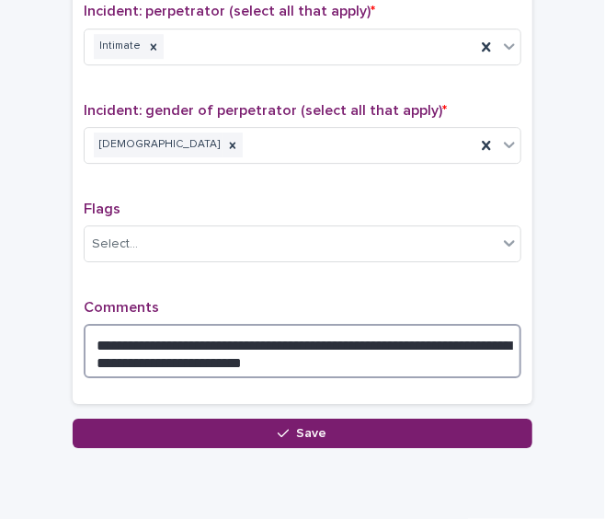
type textarea "**********"
